Goal: Task Accomplishment & Management: Complete application form

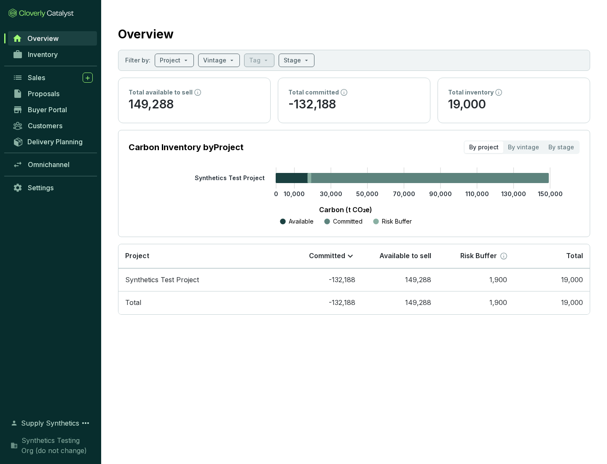
click at [53, 94] on span "Proposals" at bounding box center [44, 93] width 32 height 8
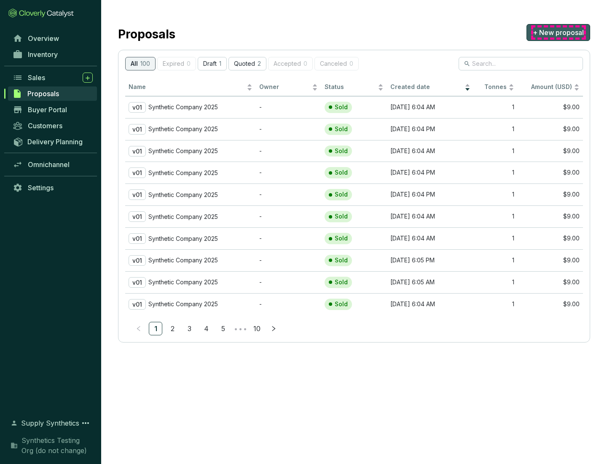
click at [558, 32] on span "+ New proposal" at bounding box center [558, 32] width 51 height 10
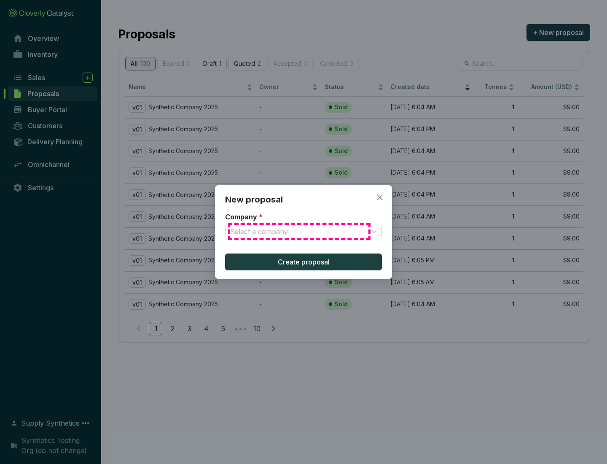
click at [299, 231] on input "Company *" at bounding box center [299, 231] width 138 height 13
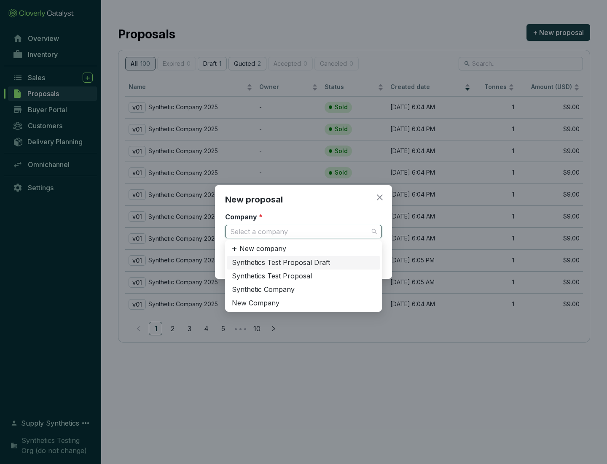
click at [304, 289] on div "Synthetic Company" at bounding box center [303, 289] width 143 height 9
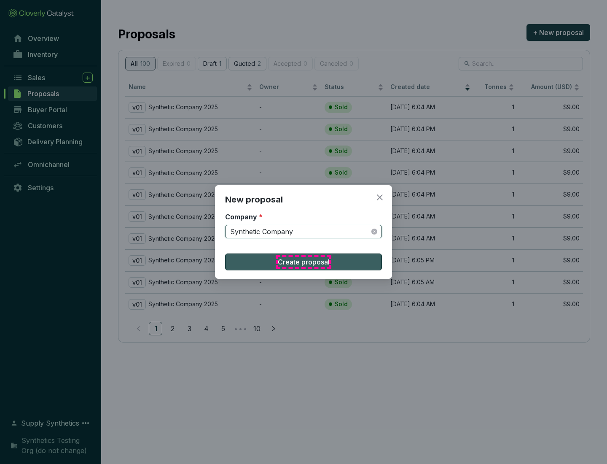
click at [304, 262] on span "Create proposal" at bounding box center [304, 262] width 52 height 10
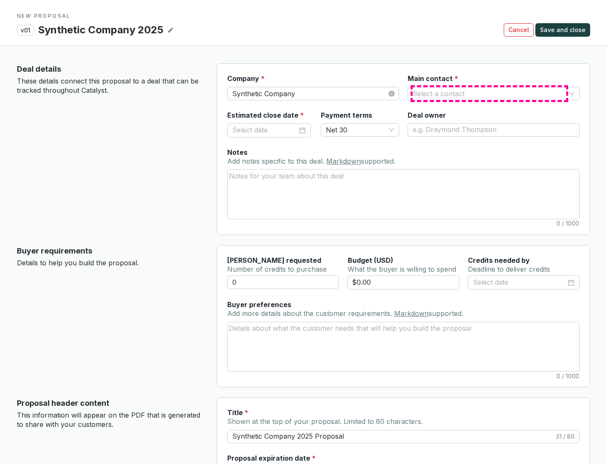
click at [490, 93] on input "Main contact *" at bounding box center [489, 93] width 153 height 13
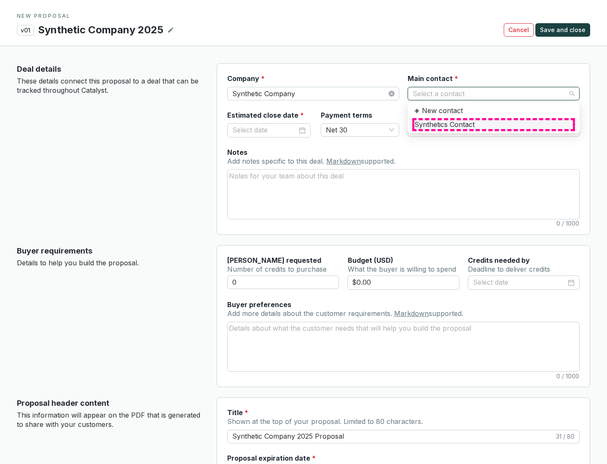
click at [493, 124] on div "Synthetics Contact" at bounding box center [493, 124] width 159 height 9
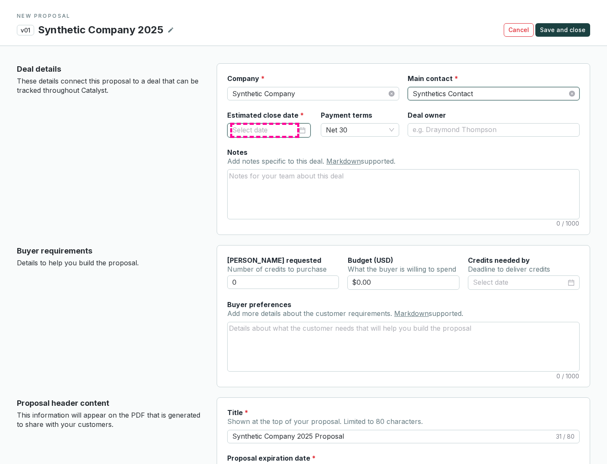
click at [265, 130] on input "Estimated close date *" at bounding box center [264, 130] width 65 height 11
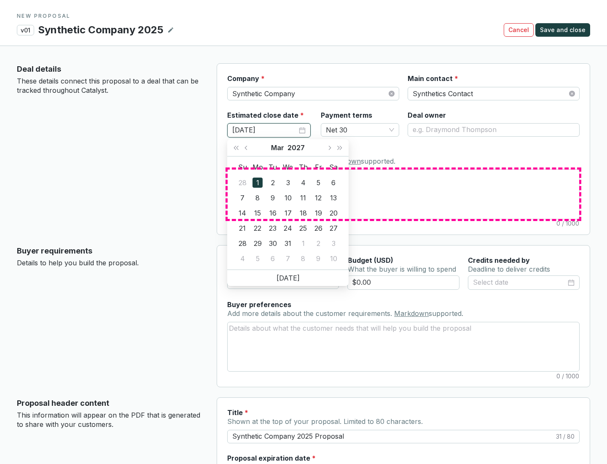
type input "[DATE]"
click at [404, 194] on textarea "Notes Add notes specific to this deal. Markdown supported." at bounding box center [404, 194] width 352 height 49
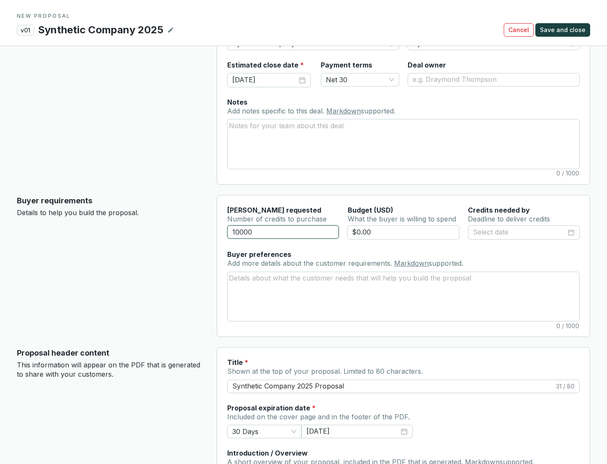
scroll to position [51, 0]
type input "10000"
type input "$0.00"
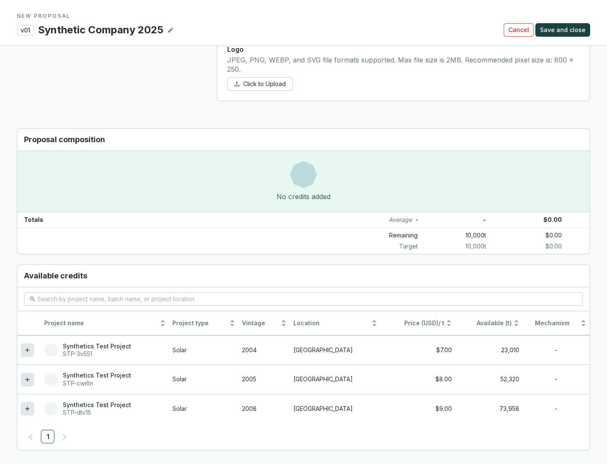
click at [27, 409] on icon at bounding box center [27, 408] width 4 height 4
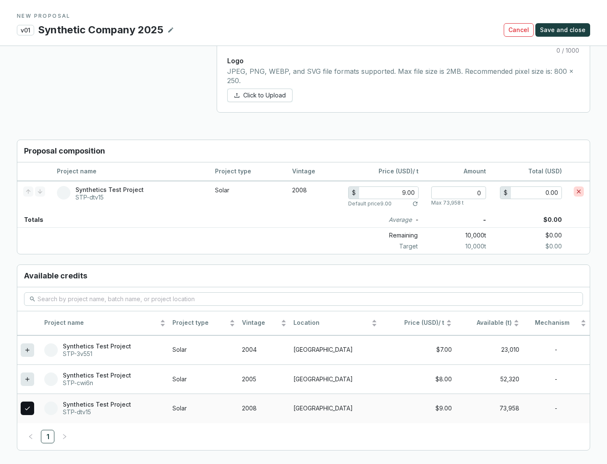
scroll to position [485, 0]
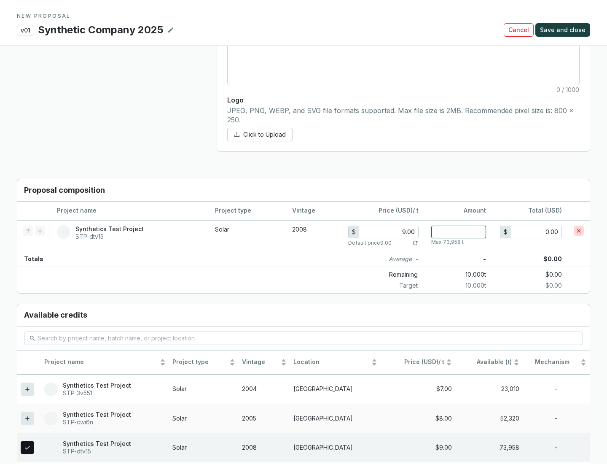
type input "1"
type input "9.00"
type input "1"
click at [564, 30] on span "Save and close" at bounding box center [563, 30] width 46 height 8
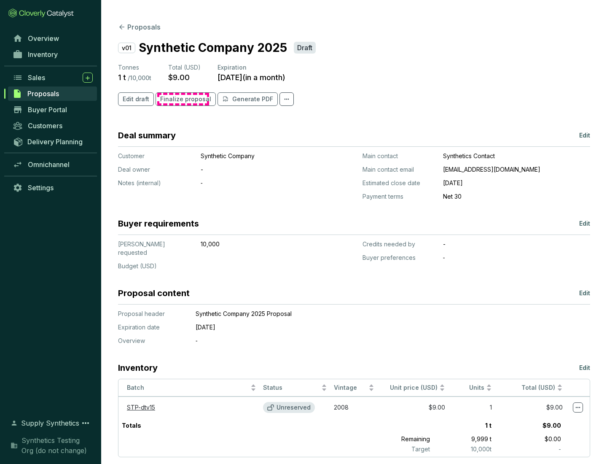
click at [183, 99] on span "Finalize proposal" at bounding box center [185, 99] width 51 height 8
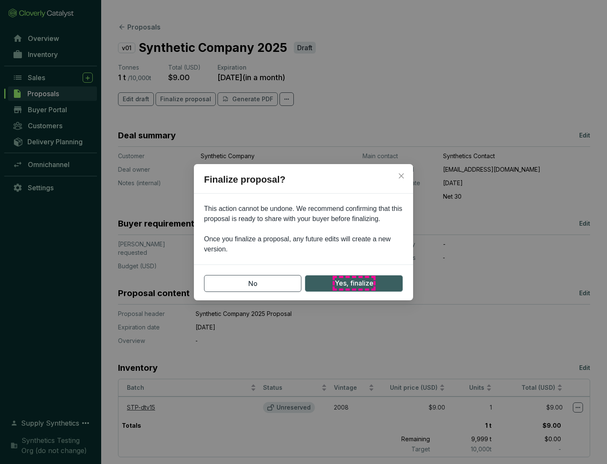
click at [354, 283] on span "Yes, finalize" at bounding box center [354, 283] width 39 height 11
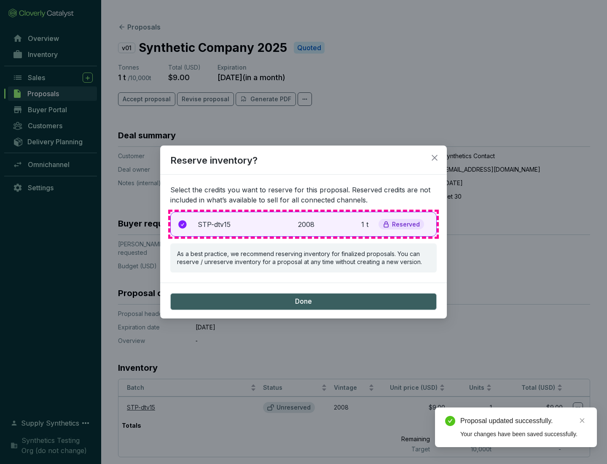
click at [304, 224] on p "2008" at bounding box center [307, 224] width 19 height 10
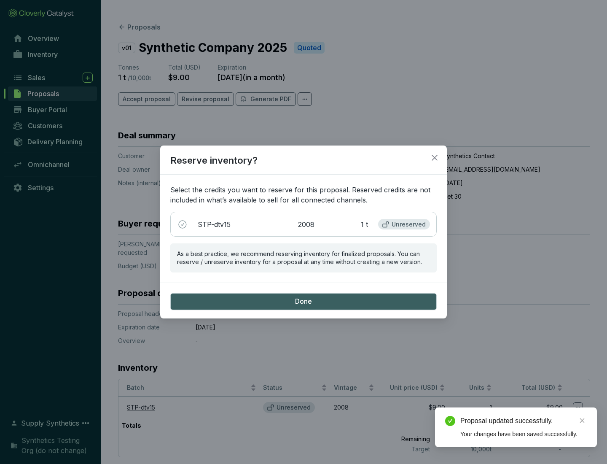
click at [304, 301] on span "Done" at bounding box center [303, 301] width 17 height 9
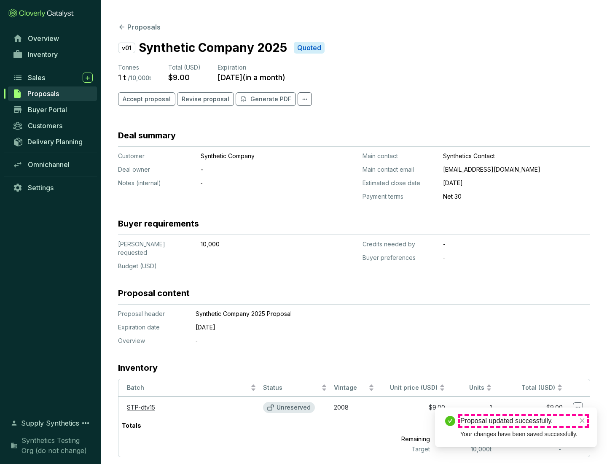
click at [524, 421] on div "Proposal updated successfully." at bounding box center [523, 421] width 126 height 10
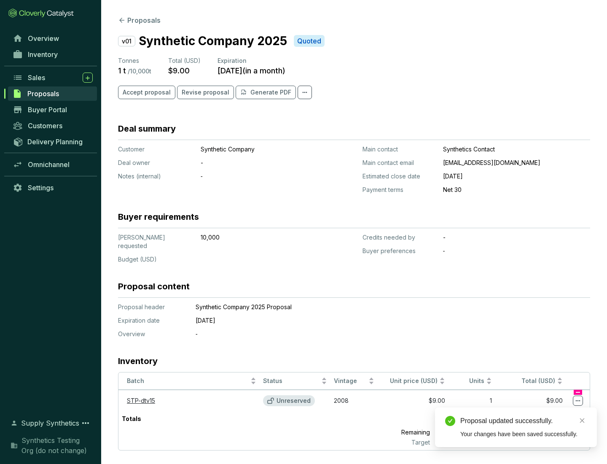
click at [578, 400] on icon at bounding box center [578, 400] width 5 height 1
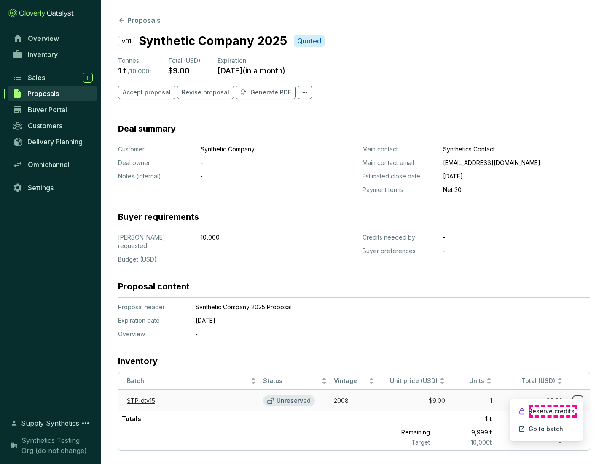
click at [552, 411] on p "Reserve credits" at bounding box center [552, 411] width 46 height 8
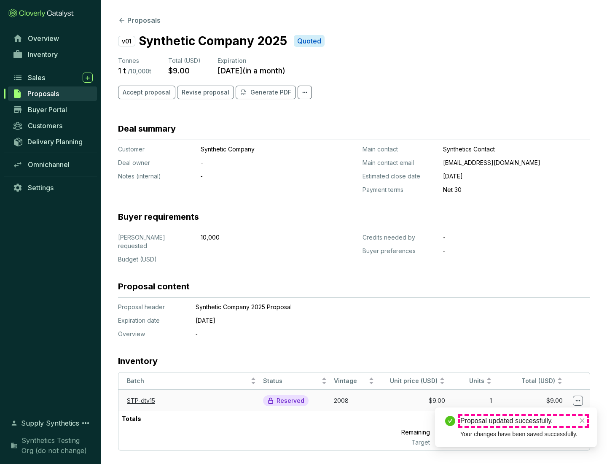
click at [524, 421] on div "Proposal updated successfully." at bounding box center [523, 421] width 126 height 10
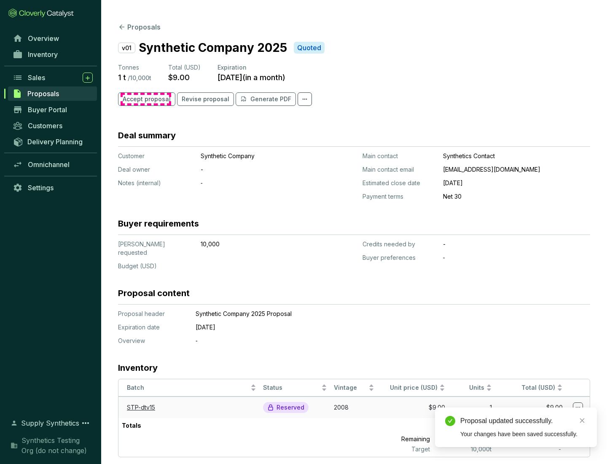
click at [145, 99] on span "Accept proposal" at bounding box center [147, 99] width 48 height 8
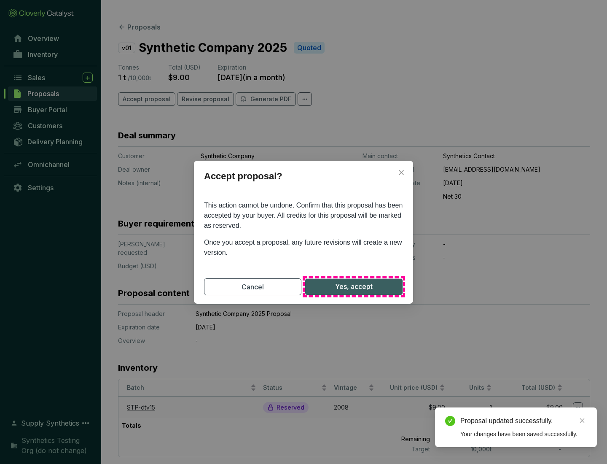
click at [354, 286] on span "Yes, accept" at bounding box center [354, 286] width 38 height 11
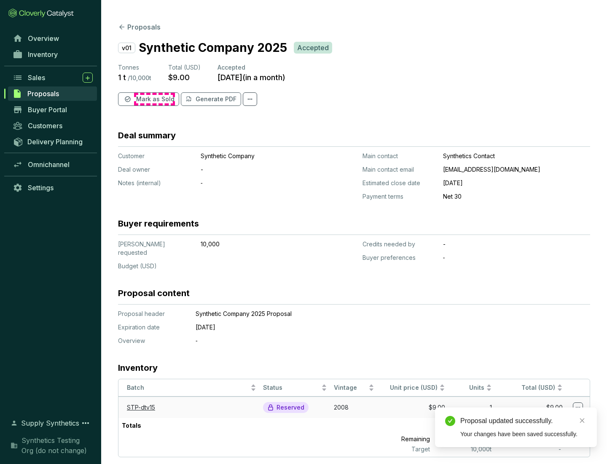
click at [154, 99] on span "Mark as Sold" at bounding box center [155, 99] width 38 height 8
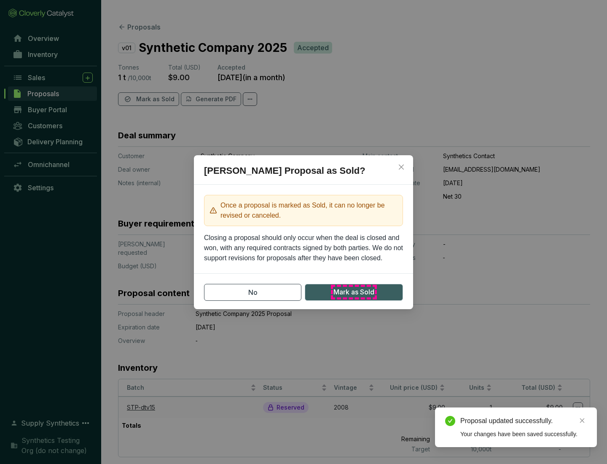
click at [354, 292] on span "Mark as Sold" at bounding box center [354, 292] width 41 height 11
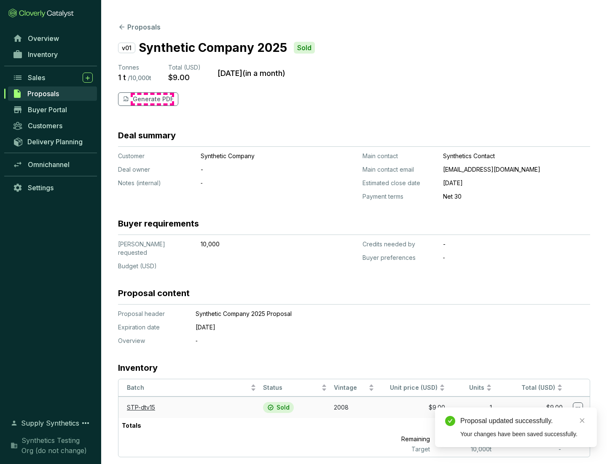
click at [152, 99] on p "Generate PDF" at bounding box center [153, 99] width 41 height 8
click at [524, 412] on div "Download Complete" at bounding box center [523, 411] width 126 height 10
